Goal: Task Accomplishment & Management: Manage account settings

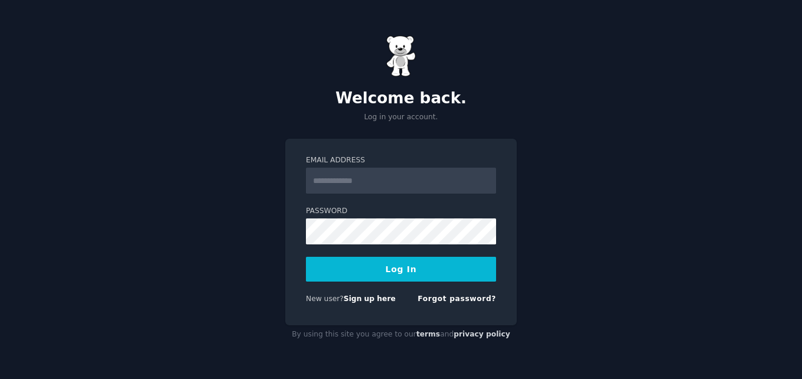
click at [393, 184] on input "Email Address" at bounding box center [401, 181] width 190 height 26
type input "**********"
click at [256, 41] on div "Welcome back. Log in your account. Email Address Password Log In New user? Sign…" at bounding box center [401, 189] width 802 height 379
